Goal: Information Seeking & Learning: Learn about a topic

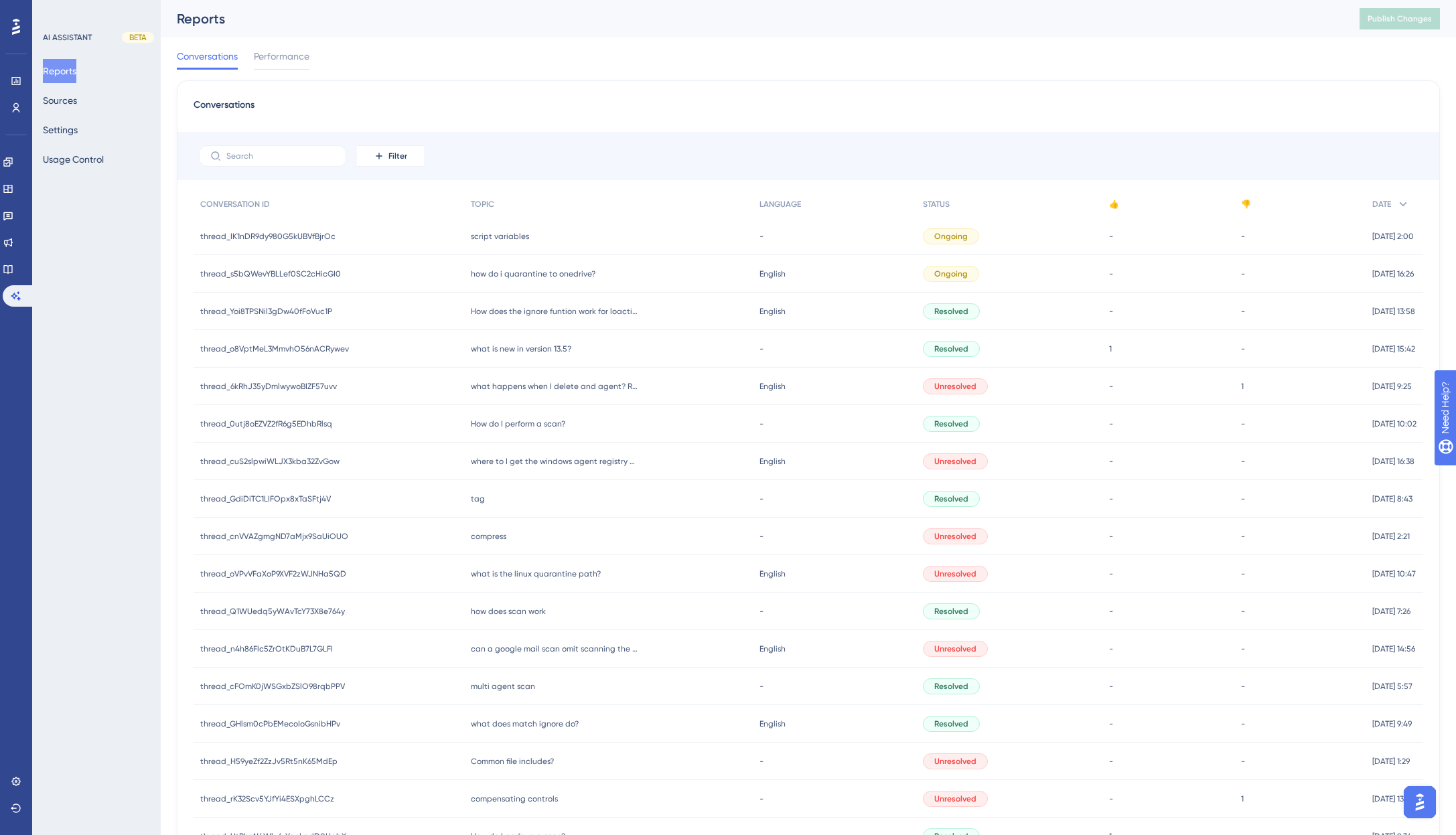
drag, startPoint x: 1168, startPoint y: 28, endPoint x: 1229, endPoint y: 1, distance: 66.7
click at [1168, 28] on div "Reports Publish Changes" at bounding box center [808, 19] width 1295 height 37
click at [942, 76] on div "Conversations Performance" at bounding box center [808, 59] width 1263 height 43
click at [71, 101] on button "Sources" at bounding box center [60, 100] width 34 height 24
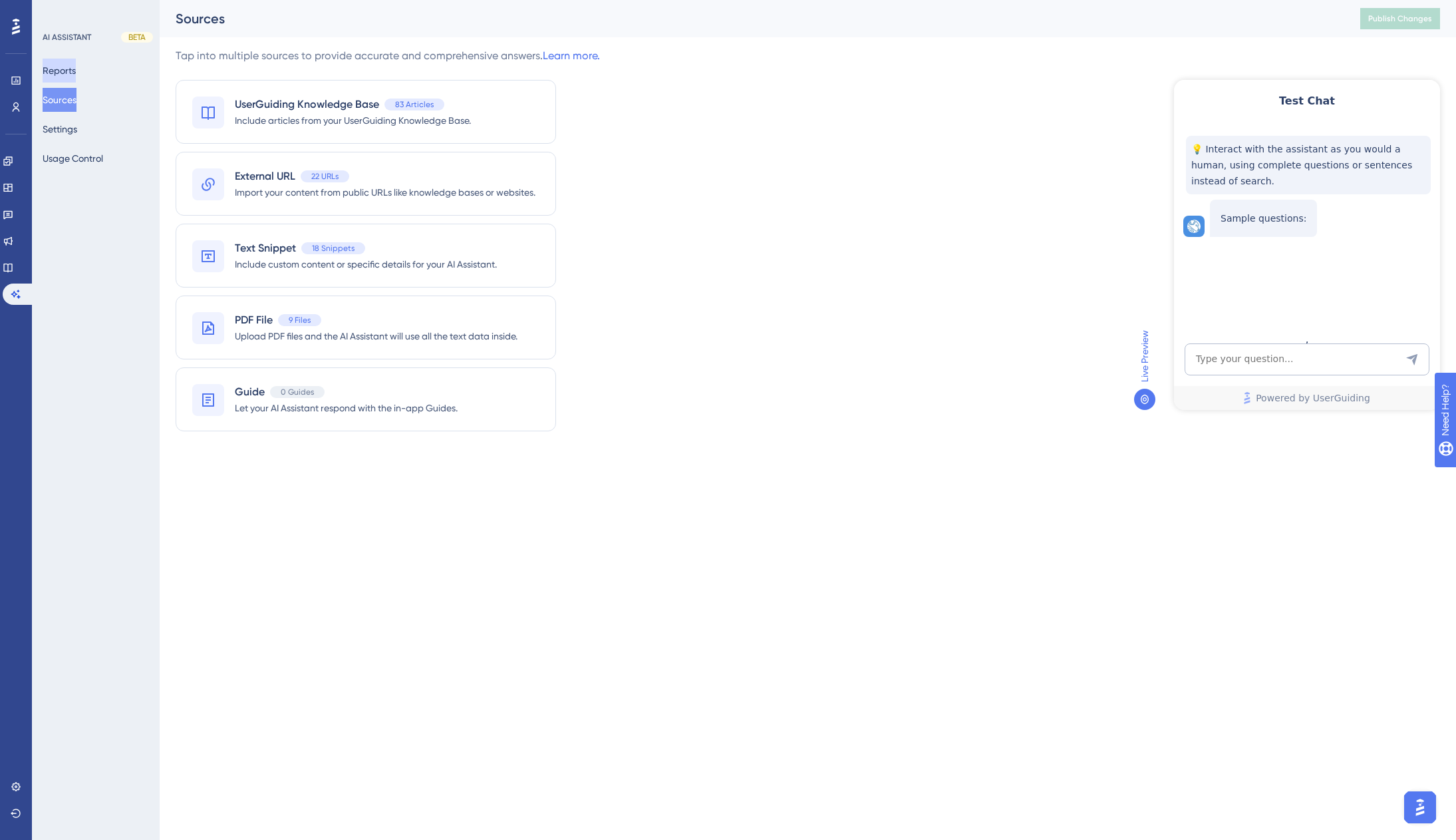
click at [69, 70] on button "Reports" at bounding box center [59, 70] width 34 height 24
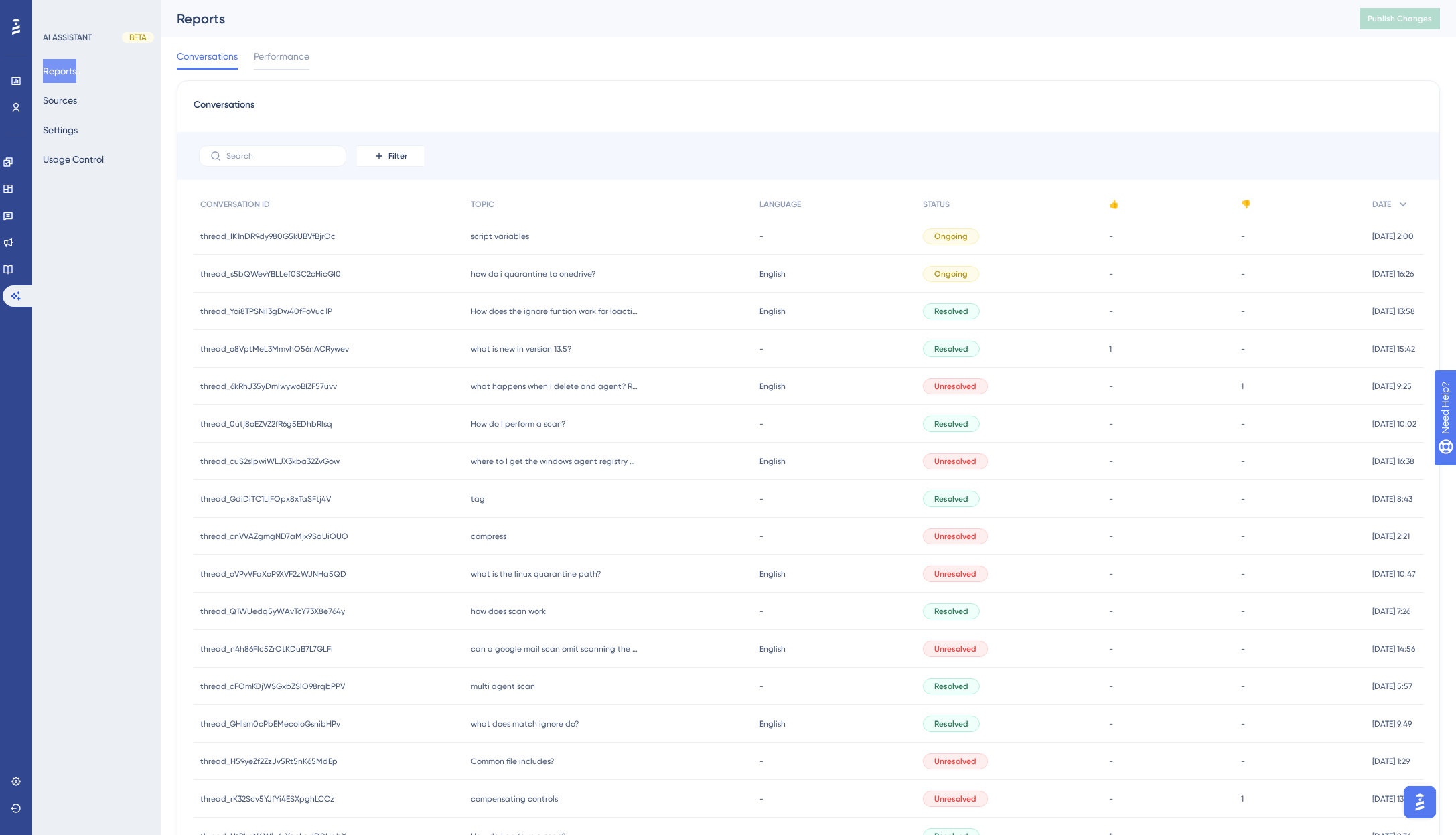
click at [600, 61] on div "Conversations Performance" at bounding box center [808, 59] width 1263 height 43
click at [881, 69] on div "Conversations Performance" at bounding box center [808, 59] width 1263 height 43
